Goal: Find specific page/section: Find specific page/section

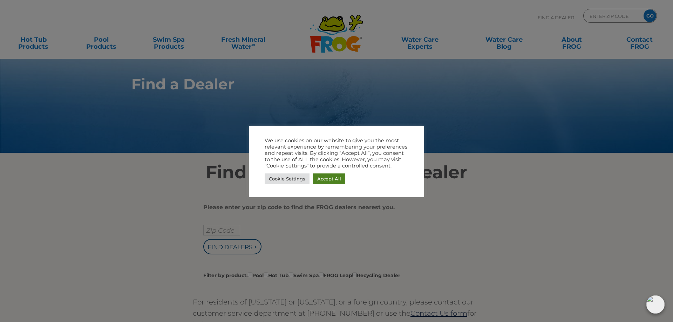
click at [341, 179] on link "Accept All" at bounding box center [329, 178] width 32 height 11
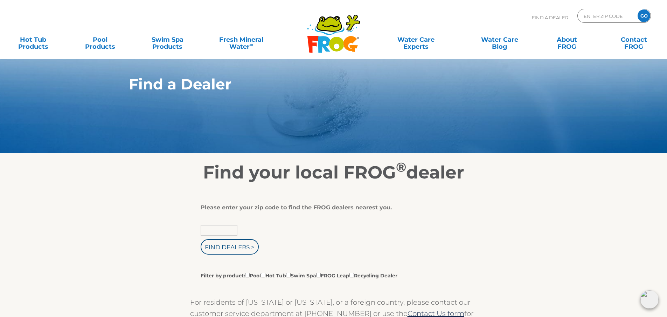
drag, startPoint x: 213, startPoint y: 228, endPoint x: 222, endPoint y: 229, distance: 9.1
click at [215, 229] on input "text" at bounding box center [219, 230] width 37 height 11
type input "56470"
click at [201, 239] on input "Find Dealers >" at bounding box center [230, 246] width 58 height 15
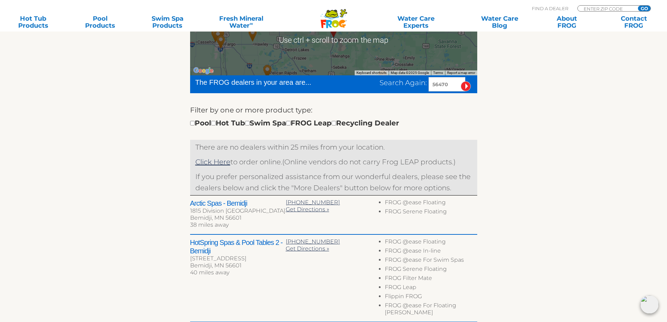
scroll to position [187, 0]
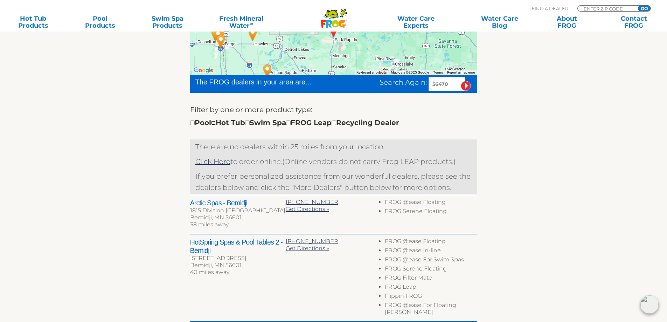
click at [216, 122] on input "checkbox" at bounding box center [213, 123] width 5 height 5
checkbox input "true"
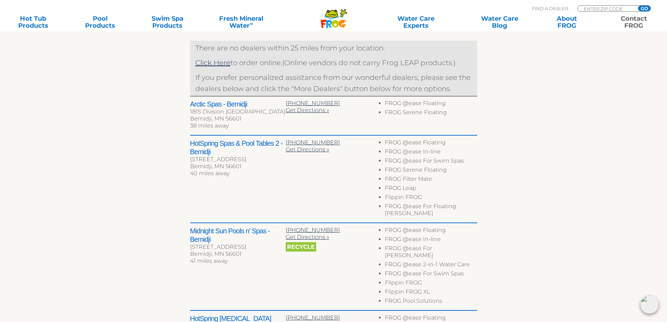
scroll to position [279, 0]
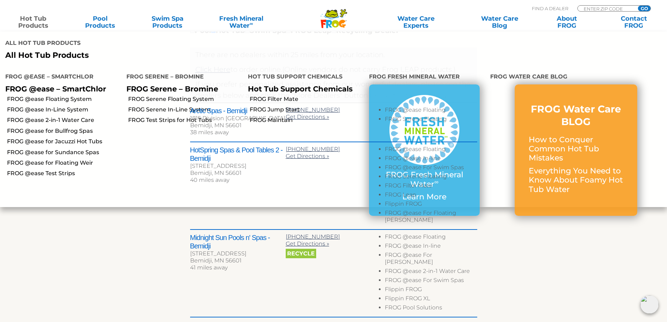
click at [34, 25] on link "Hot Tub Products" at bounding box center [33, 22] width 52 height 14
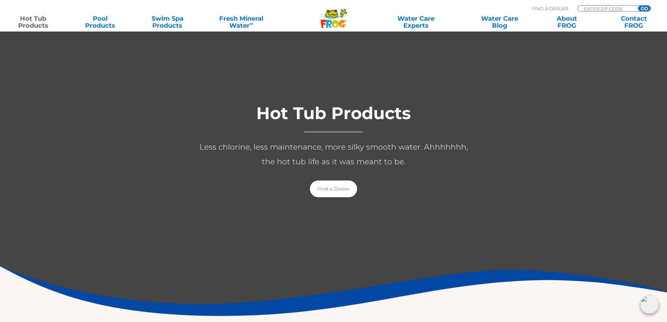
scroll to position [70, 0]
